Goal: Information Seeking & Learning: Learn about a topic

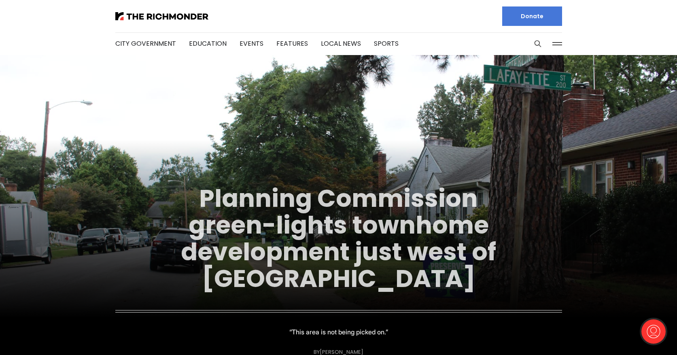
click at [338, 221] on link "Planning Commission green-lights townhome development just west of [GEOGRAPHIC_…" at bounding box center [338, 238] width 315 height 114
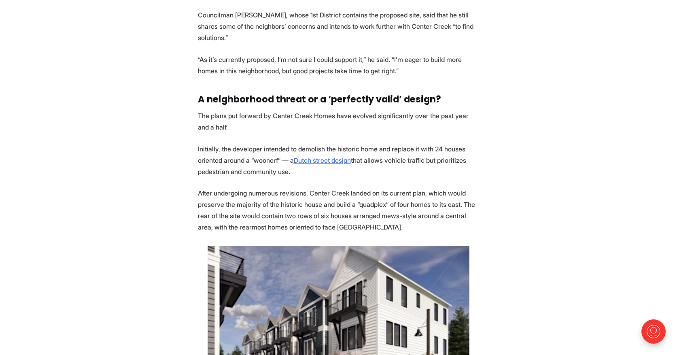
scroll to position [1252, 0]
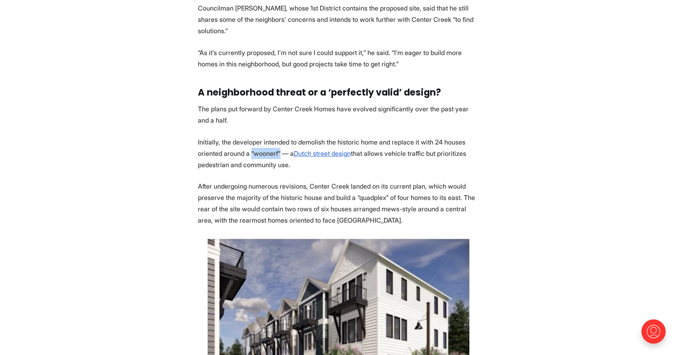
drag, startPoint x: 251, startPoint y: 141, endPoint x: 277, endPoint y: 142, distance: 25.5
click at [277, 142] on p "Initially, the developer intended to demolish the historic home and replace it …" at bounding box center [339, 153] width 282 height 34
copy p "“woonerf”"
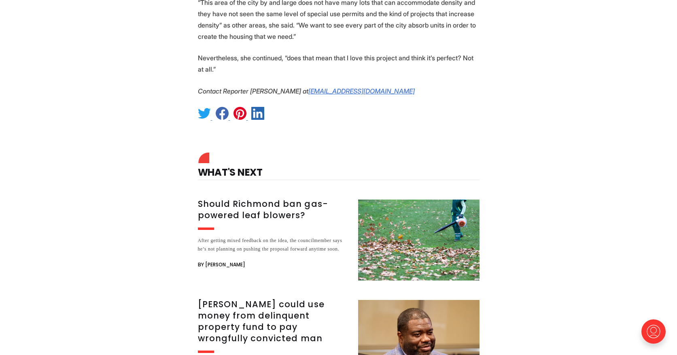
scroll to position [2667, 0]
